Goal: Navigation & Orientation: Find specific page/section

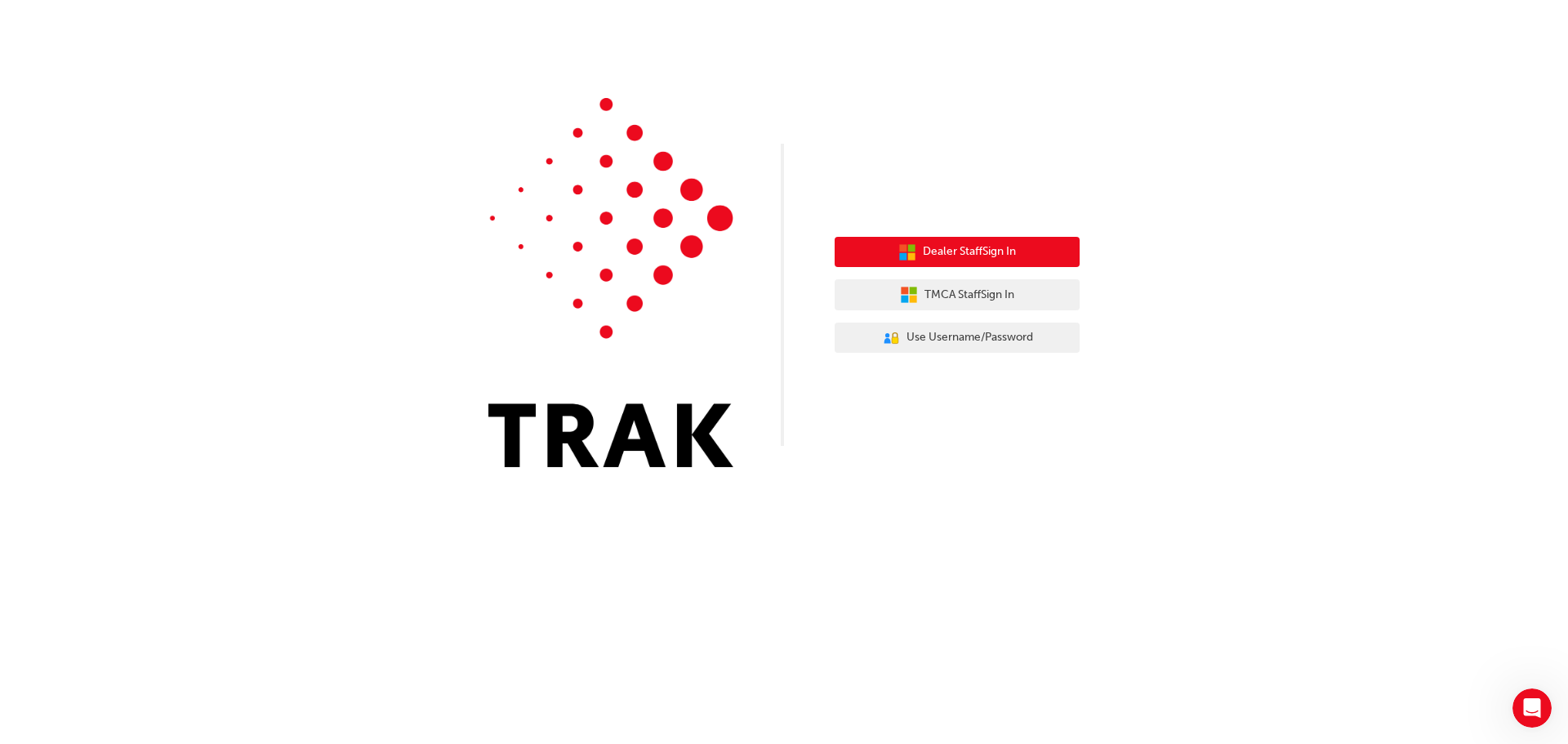
click at [980, 261] on button "Dealer Staff Sign In" at bounding box center [956, 252] width 245 height 31
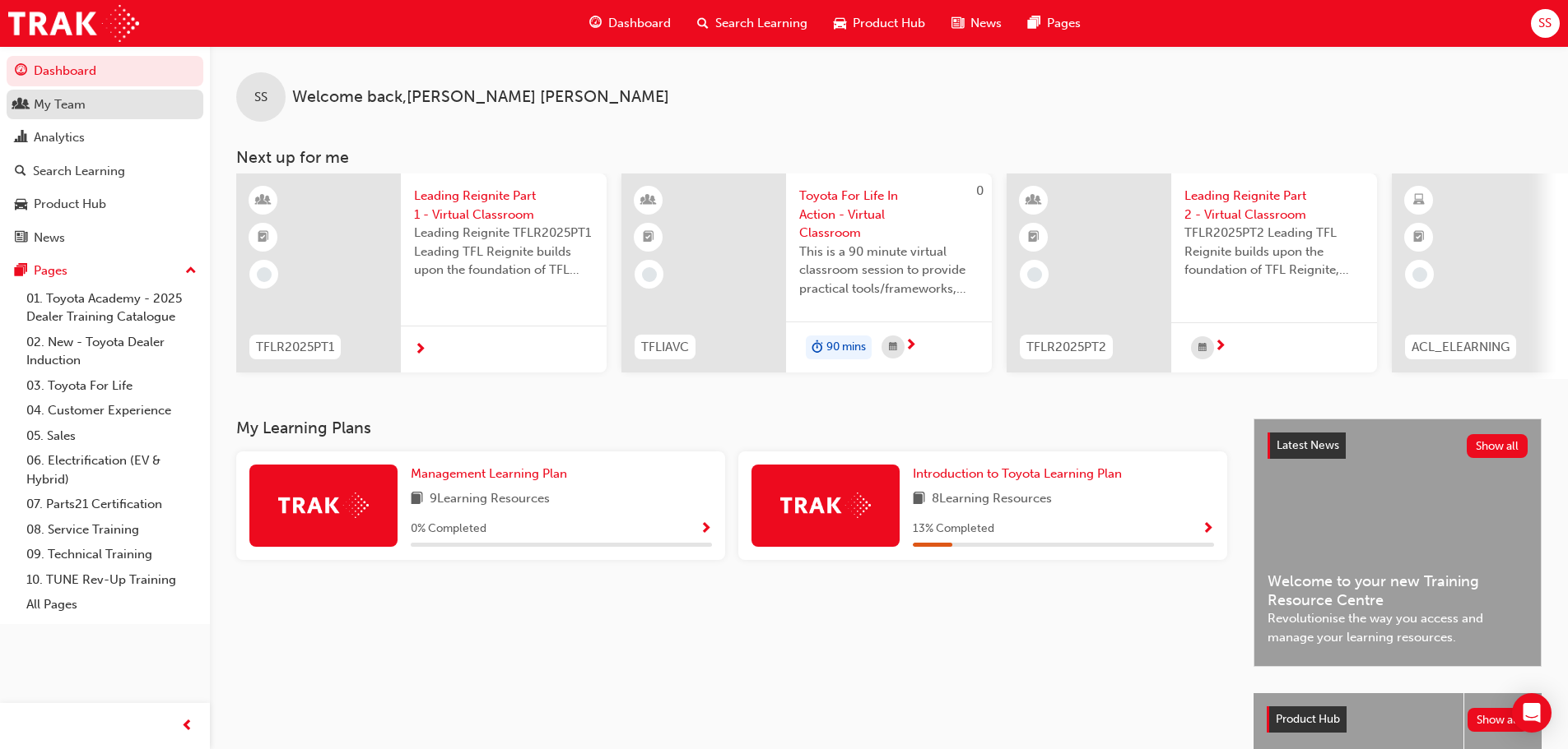
click at [120, 108] on div "My Team" at bounding box center [105, 105] width 180 height 20
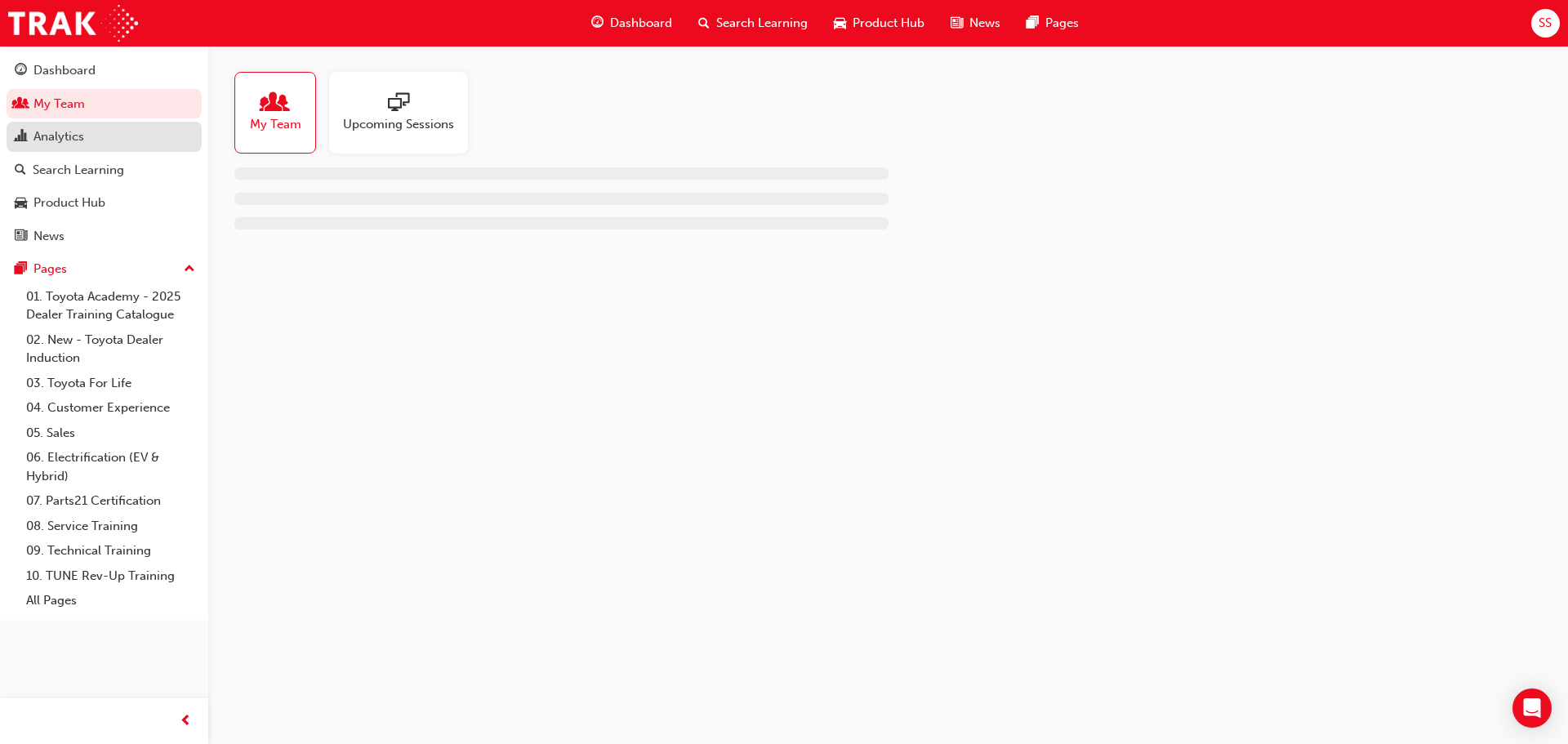
click at [87, 140] on div "Analytics" at bounding box center [104, 136] width 179 height 20
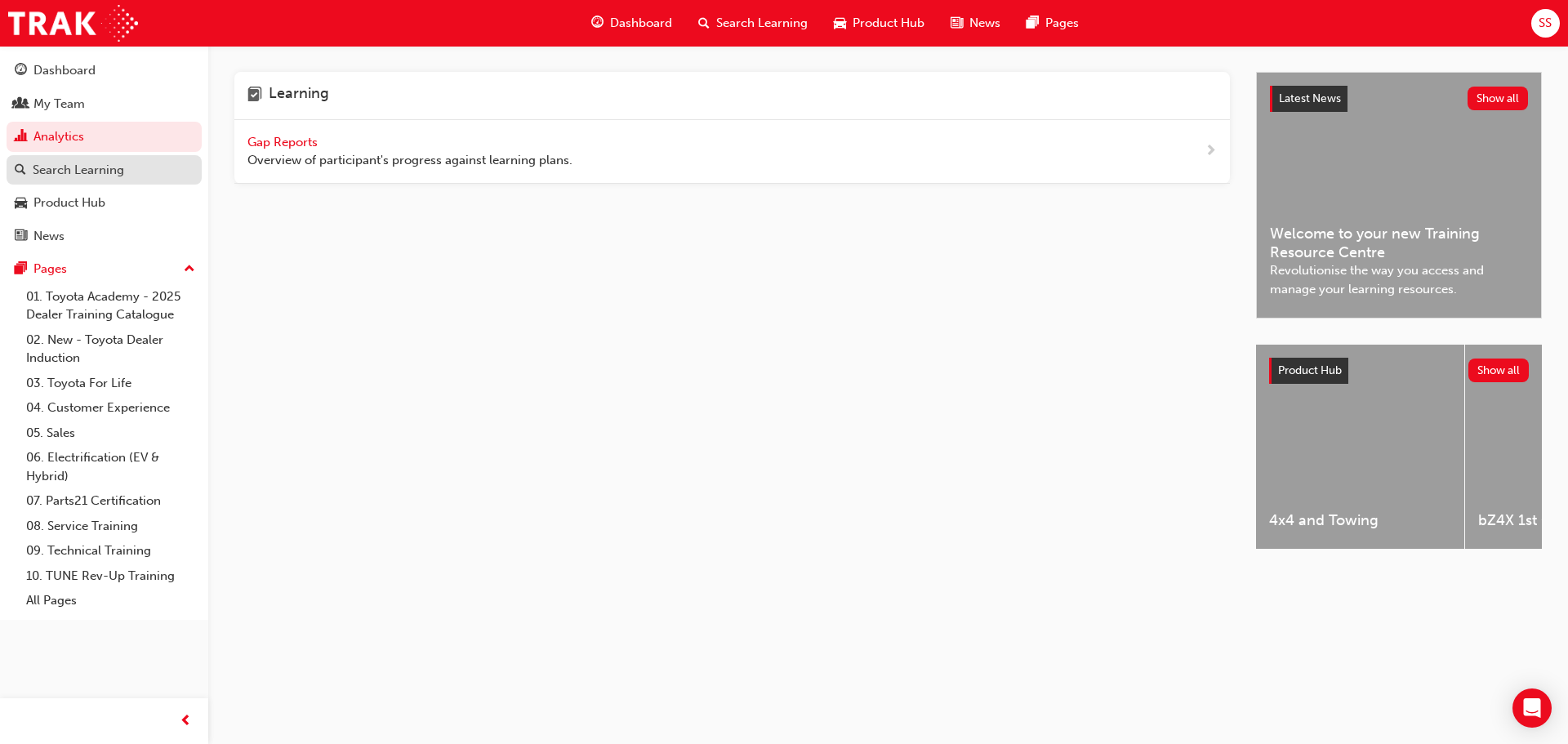
click at [88, 170] on div "Search Learning" at bounding box center [78, 171] width 91 height 19
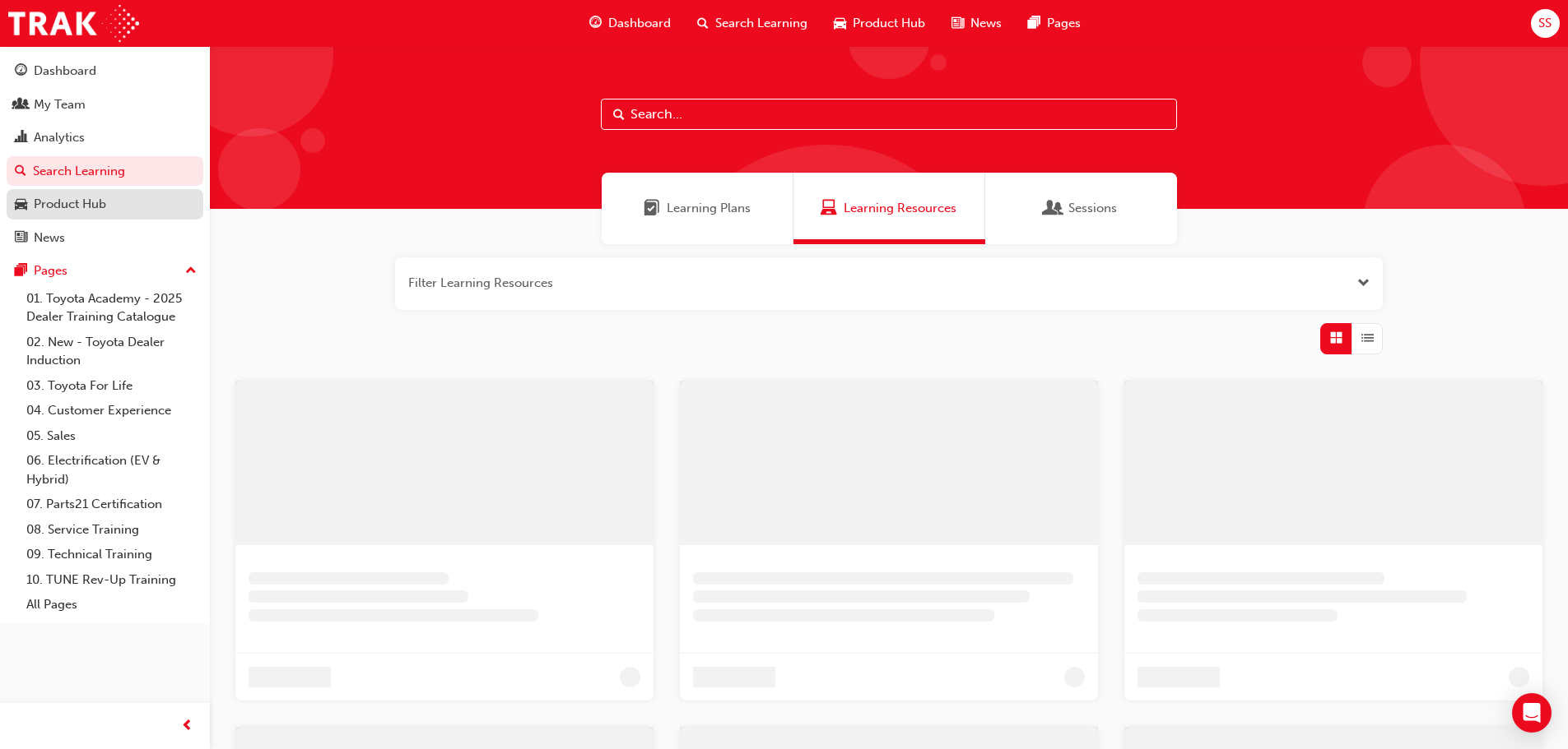
click at [88, 198] on div "Product Hub" at bounding box center [69, 204] width 72 height 19
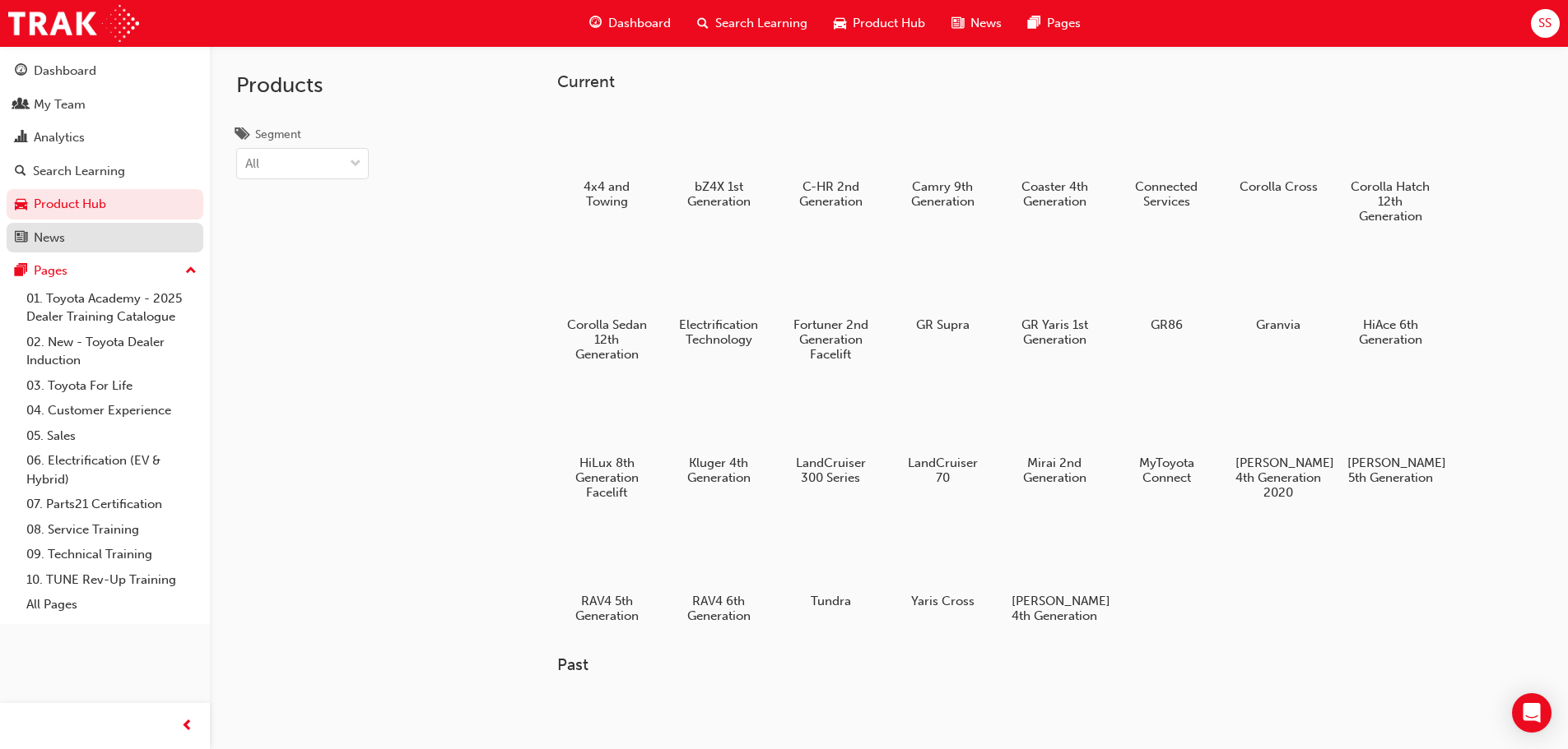
click at [83, 233] on div "News" at bounding box center [105, 238] width 180 height 20
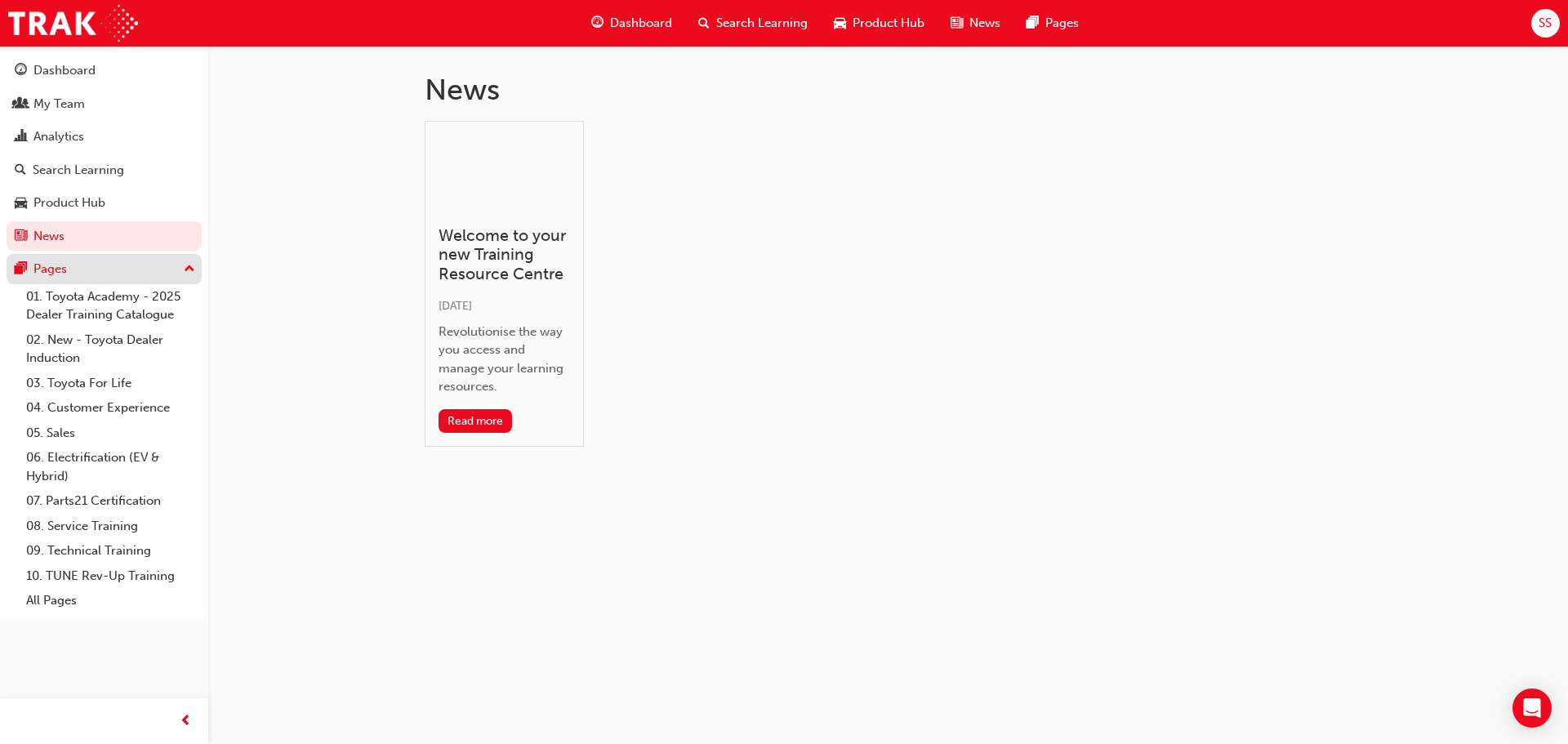
click at [71, 262] on div "Pages" at bounding box center [104, 269] width 179 height 20
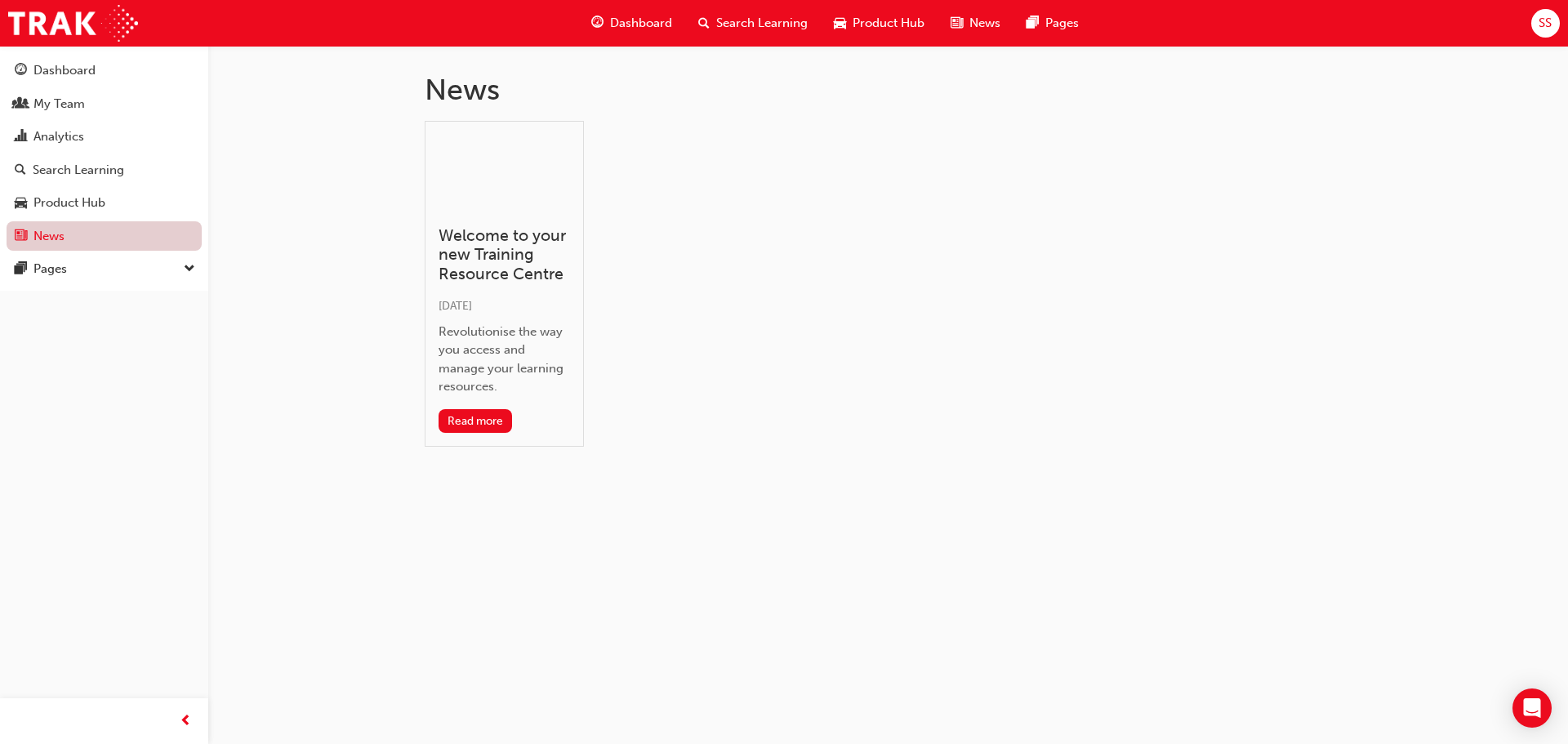
click at [82, 239] on link "News" at bounding box center [104, 236] width 195 height 30
click at [632, 18] on span "Dashboard" at bounding box center [641, 24] width 62 height 19
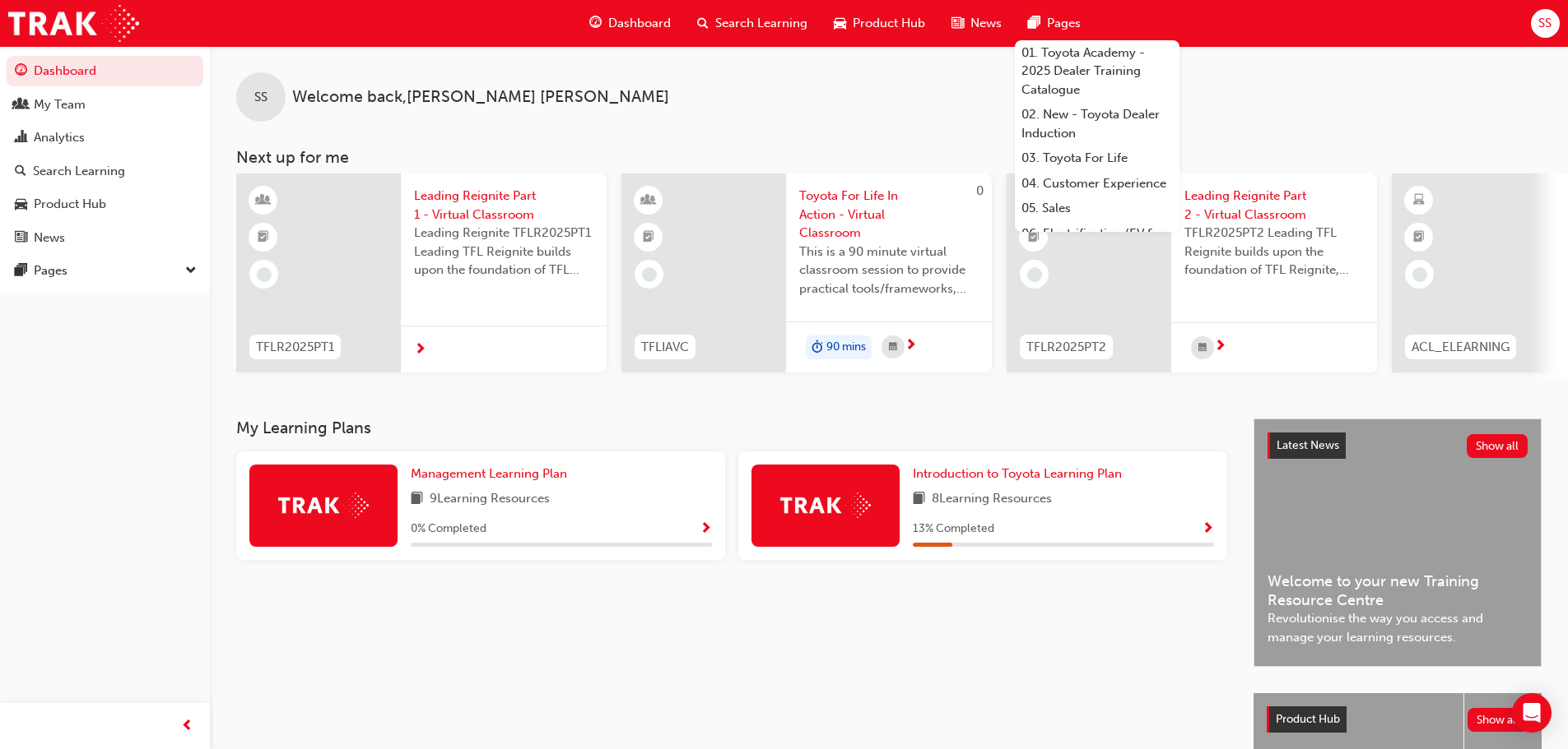
click at [1038, 18] on span "pages-icon" at bounding box center [1033, 23] width 12 height 20
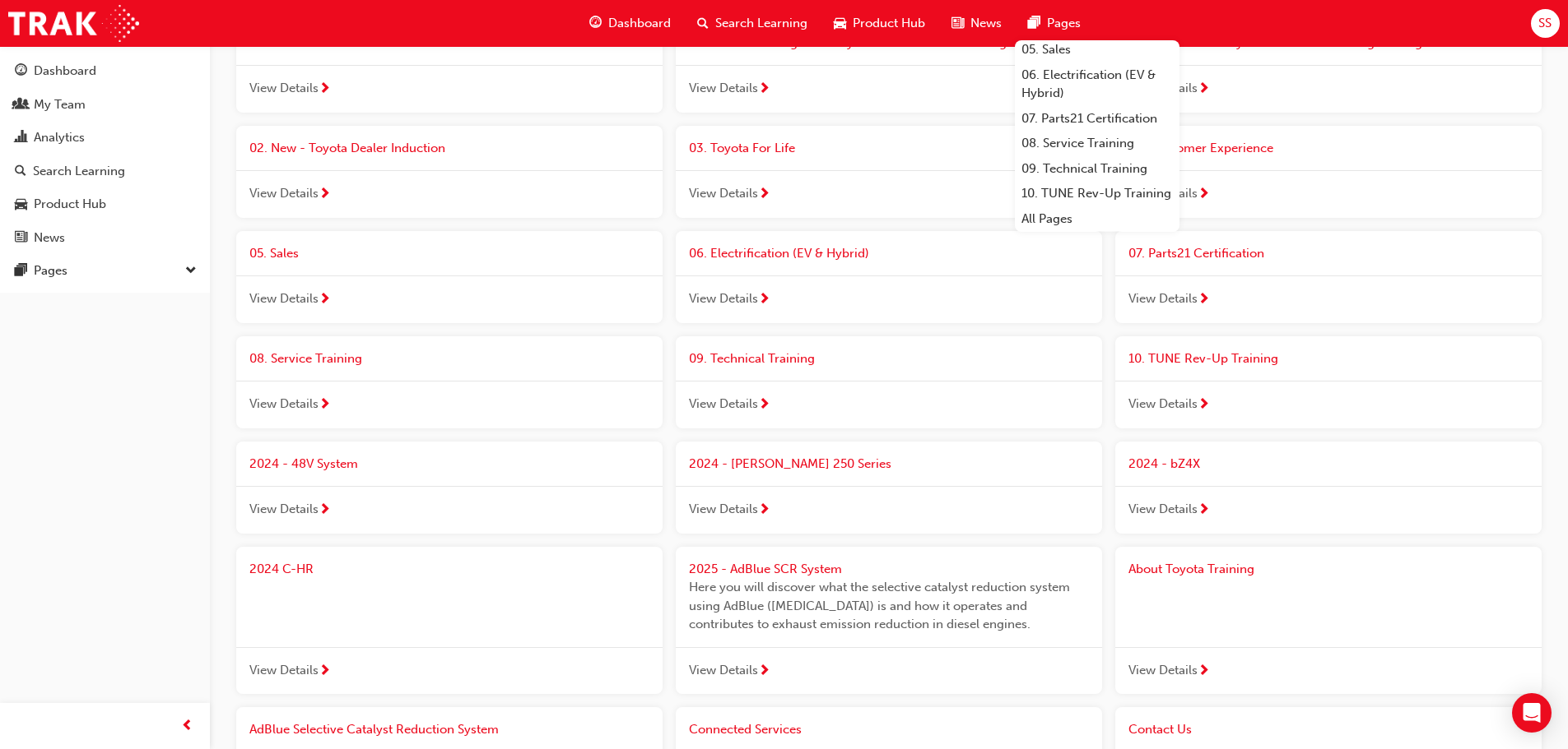
scroll to position [165, 0]
click at [1049, 212] on link "All Pages" at bounding box center [1097, 219] width 165 height 26
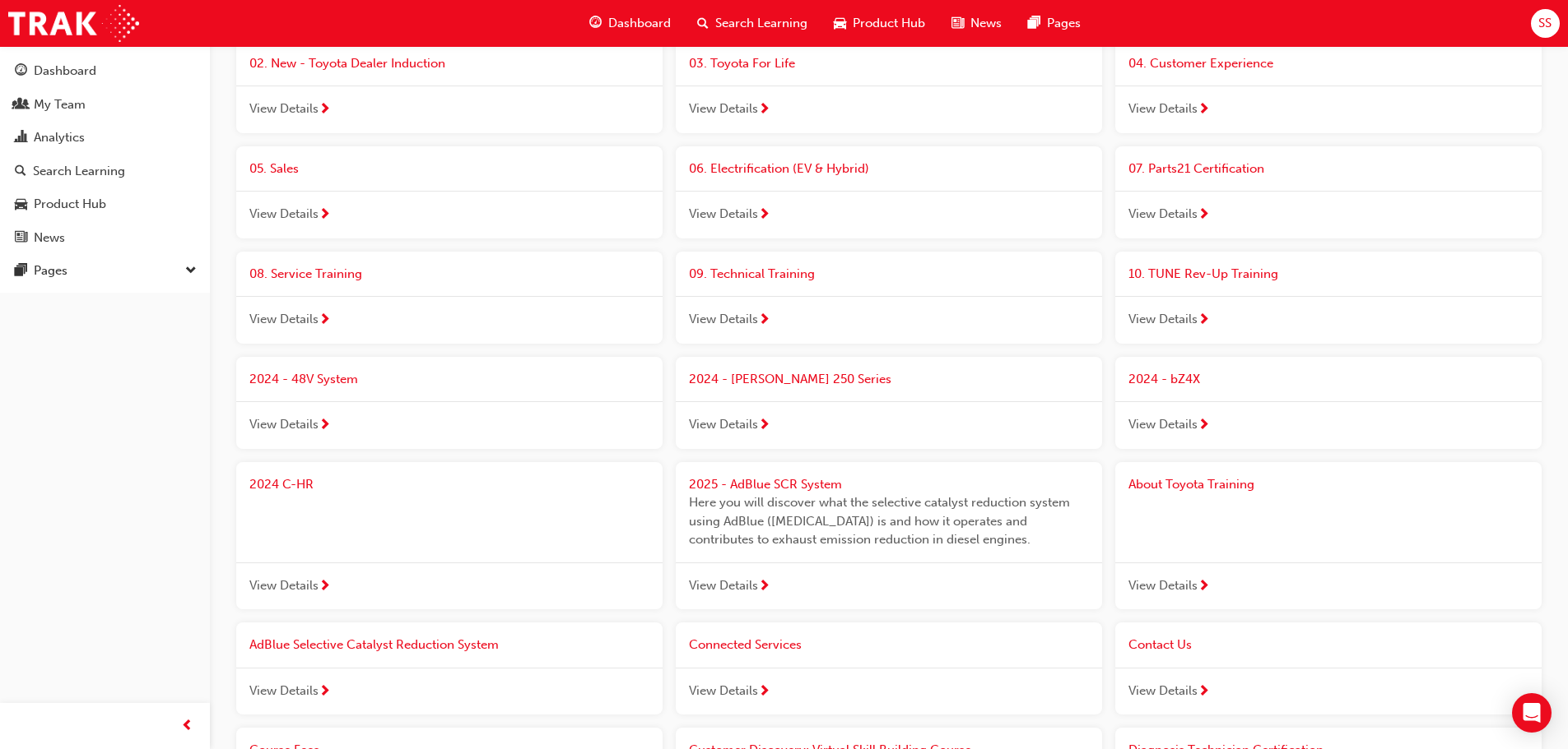
scroll to position [0, 0]
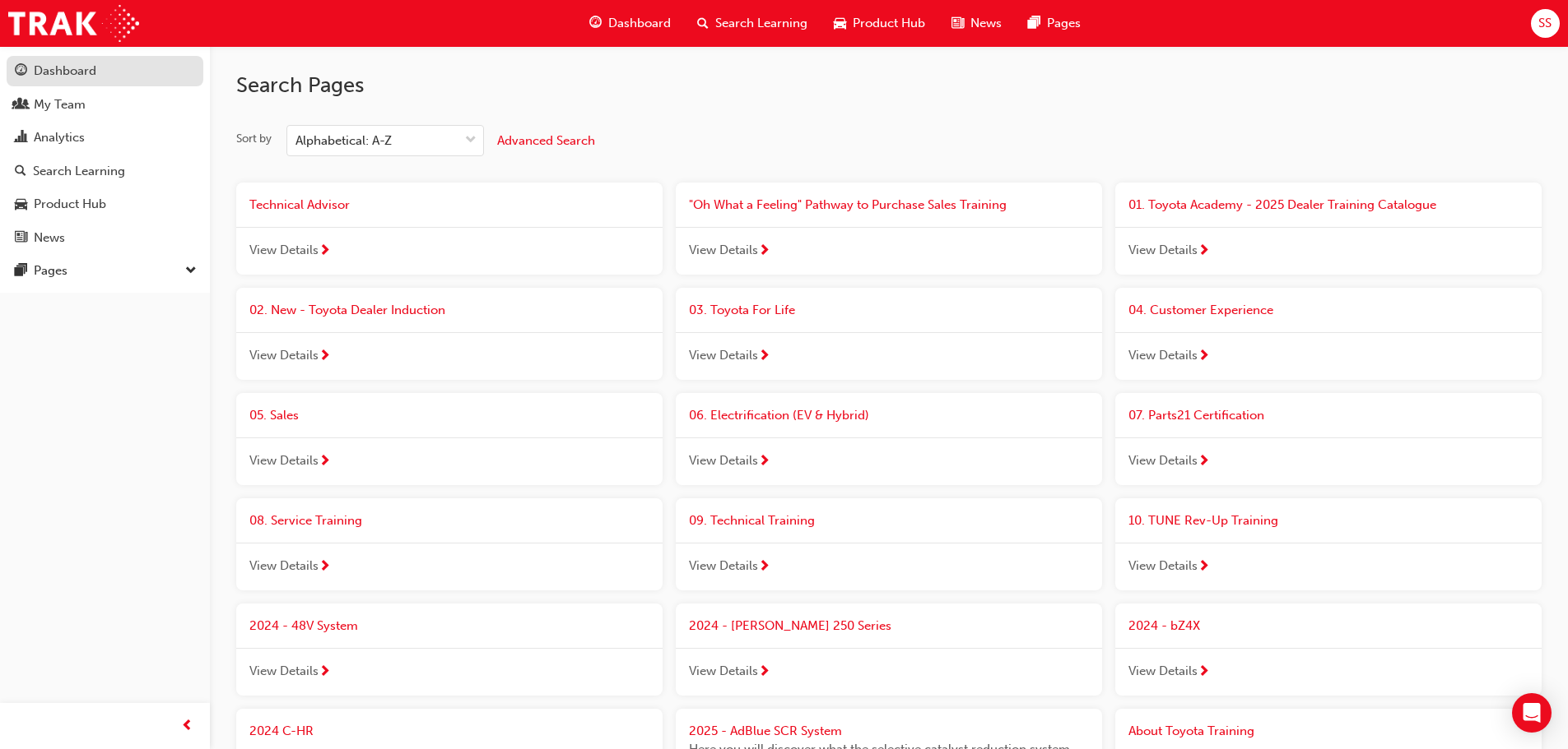
click at [89, 74] on div "Dashboard" at bounding box center [64, 71] width 62 height 19
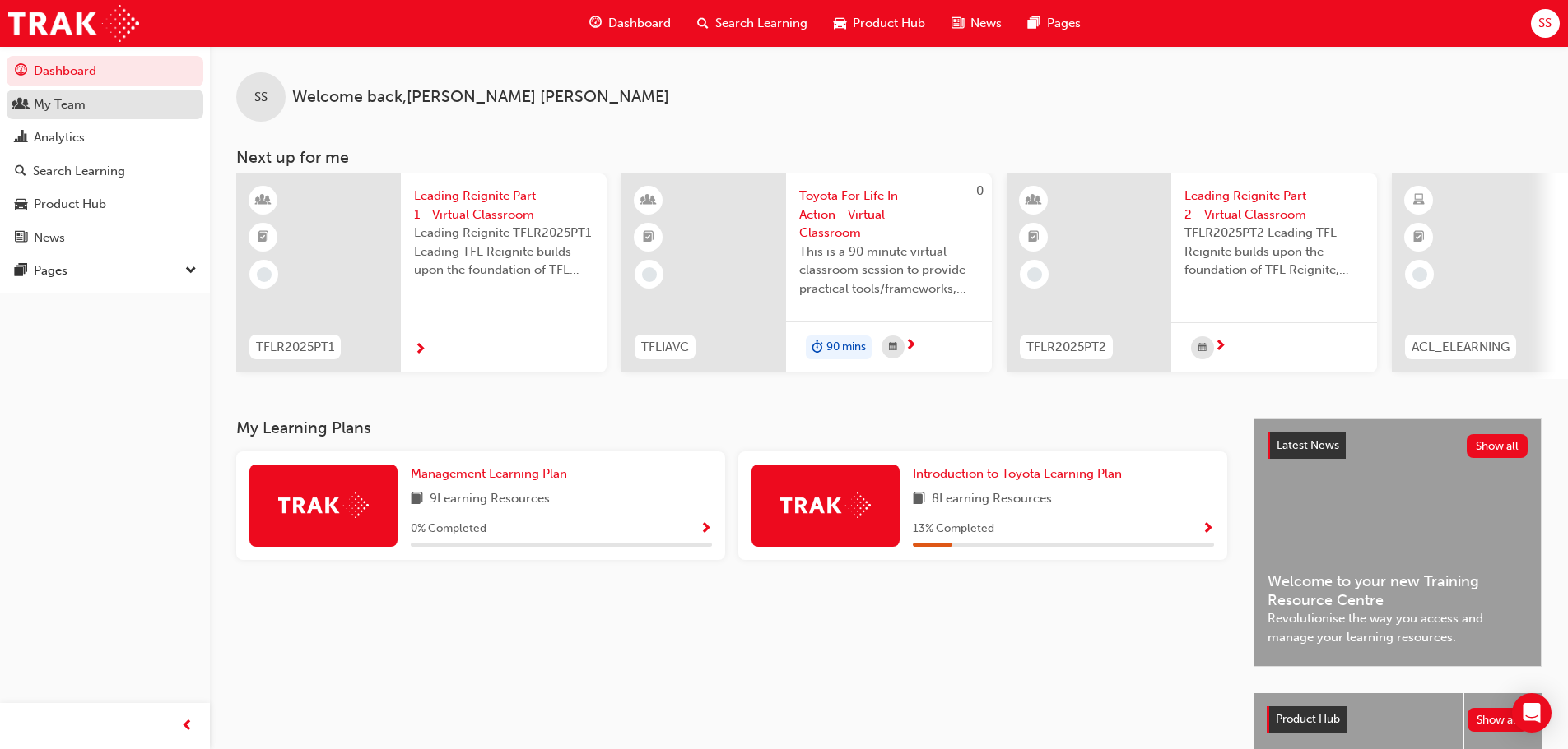
click at [83, 101] on div "My Team" at bounding box center [59, 105] width 52 height 19
